Goal: Task Accomplishment & Management: Use online tool/utility

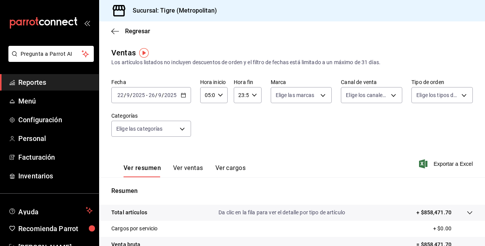
click at [465, 28] on div "Regresar" at bounding box center [292, 30] width 386 height 19
click at [65, 81] on span "Reportes" at bounding box center [55, 82] width 74 height 10
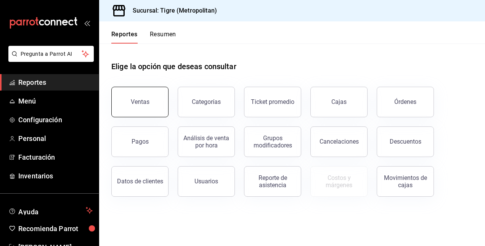
click at [139, 104] on div "Ventas" at bounding box center [140, 101] width 19 height 7
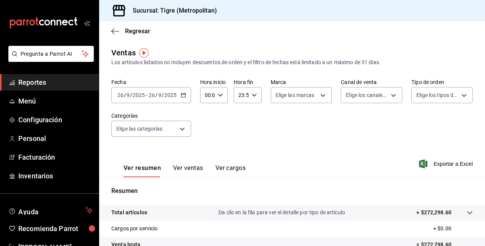
click at [185, 97] on \(Stroke\) "button" at bounding box center [183, 95] width 5 height 4
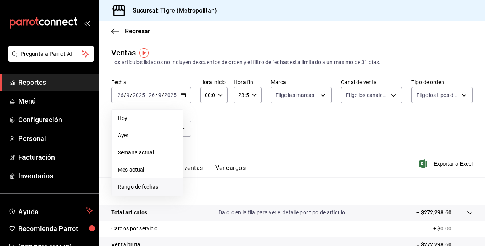
click at [137, 186] on span "Rango de fechas" at bounding box center [147, 187] width 59 height 8
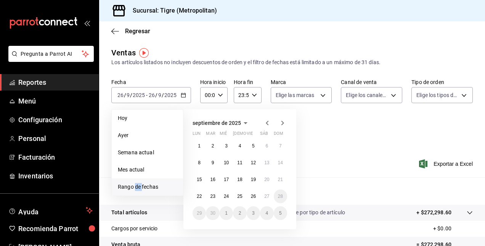
click at [137, 186] on span "Rango de fechas" at bounding box center [147, 187] width 59 height 8
drag, startPoint x: 137, startPoint y: 186, endPoint x: 198, endPoint y: 194, distance: 60.8
click at [198, 194] on abbr "22" at bounding box center [199, 195] width 5 height 5
click at [268, 198] on abbr "27" at bounding box center [266, 195] width 5 height 5
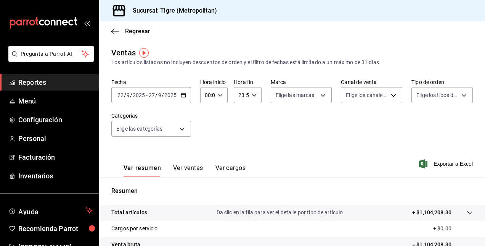
click at [212, 94] on input "00:00" at bounding box center [207, 94] width 14 height 15
click at [215, 129] on button "01" at bounding box center [220, 132] width 11 height 15
type input "00:01"
click at [204, 136] on button "01" at bounding box center [206, 132] width 11 height 15
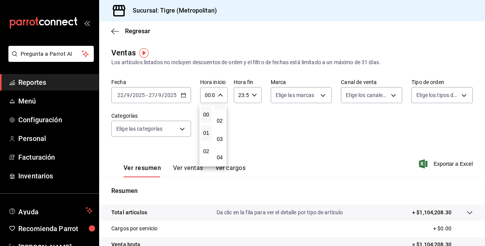
type input "01:01"
click at [204, 136] on button "05" at bounding box center [206, 129] width 11 height 15
type input "05:01"
click at [206, 131] on span "05" at bounding box center [207, 130] width 2 height 6
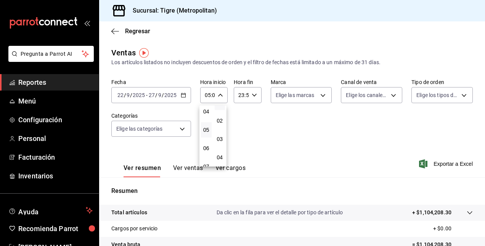
click at [382, 141] on div at bounding box center [242, 123] width 485 height 246
click at [445, 162] on span "Exportar a Excel" at bounding box center [447, 163] width 52 height 9
